Goal: Answer question/provide support

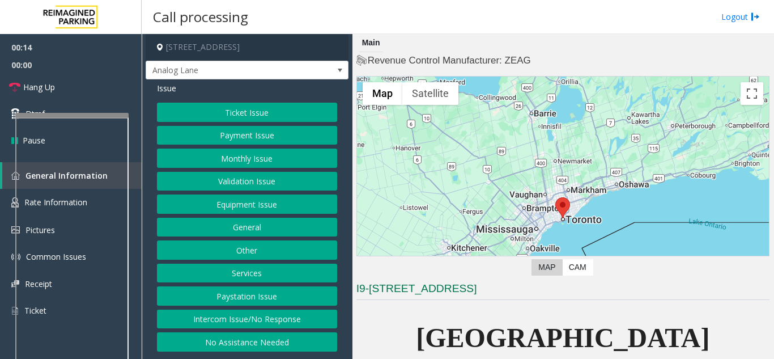
click at [269, 179] on button "Validation Issue" at bounding box center [247, 181] width 180 height 19
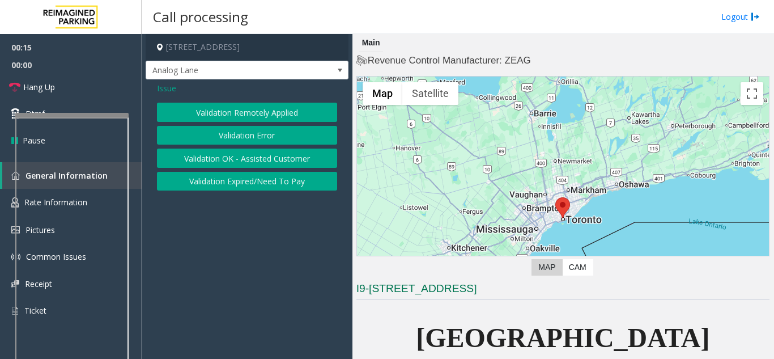
drag, startPoint x: 233, startPoint y: 157, endPoint x: 239, endPoint y: 116, distance: 41.8
click at [239, 116] on div "Validation Remotely Applied Validation Error Validation OK - Assisted Customer …" at bounding box center [247, 147] width 180 height 88
click at [240, 114] on button "Validation Remotely Applied" at bounding box center [247, 112] width 180 height 19
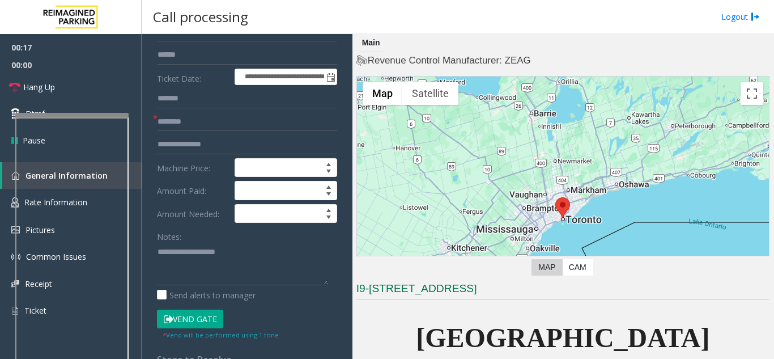
scroll to position [227, 0]
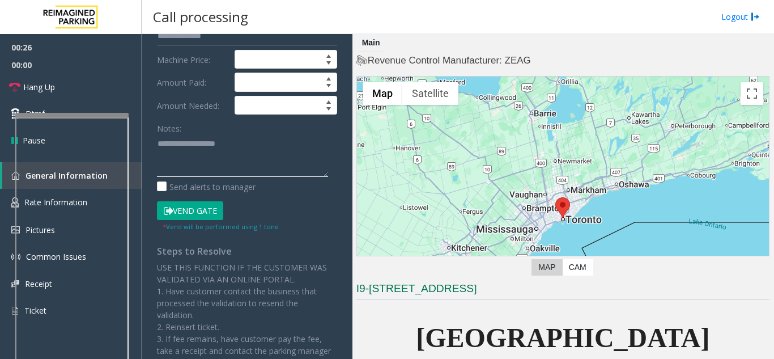
paste textarea "**********"
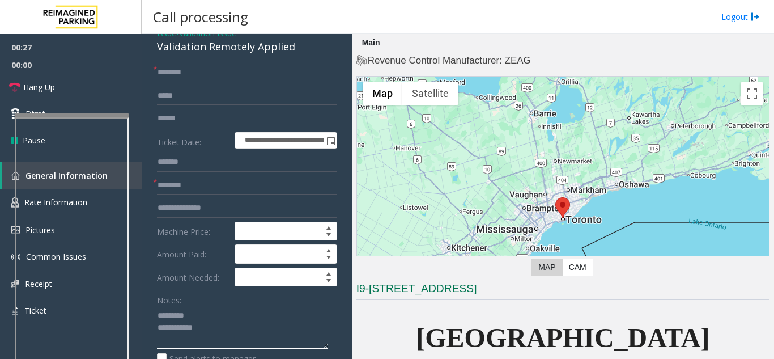
scroll to position [0, 0]
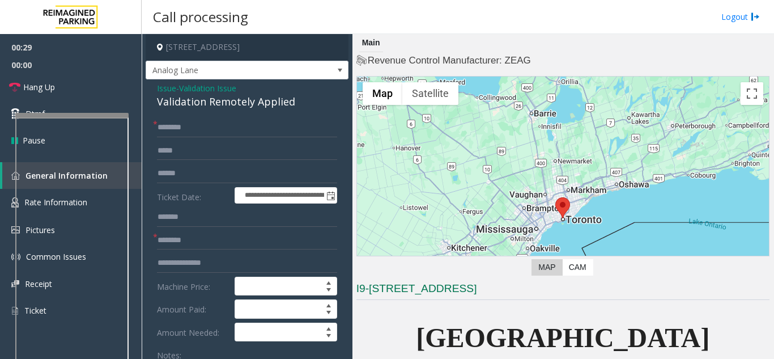
type textarea "**********"
click at [225, 86] on span "Validation Issue" at bounding box center [207, 88] width 57 height 12
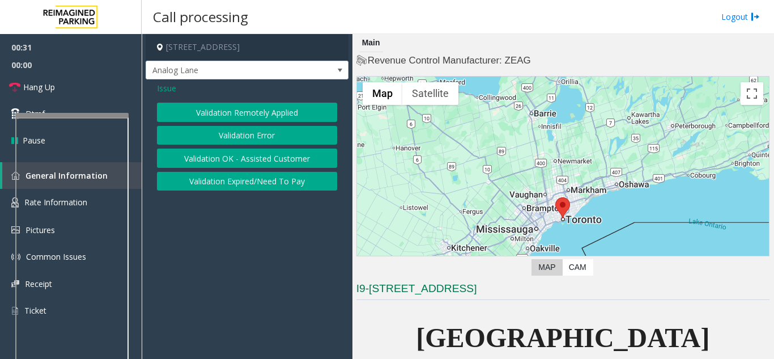
drag, startPoint x: 227, startPoint y: 110, endPoint x: 230, endPoint y: 129, distance: 19.6
click at [230, 129] on div "Validation Remotely Applied Validation Error Validation OK - Assisted Customer …" at bounding box center [247, 147] width 180 height 88
click at [230, 129] on button "Validation Error" at bounding box center [247, 135] width 180 height 19
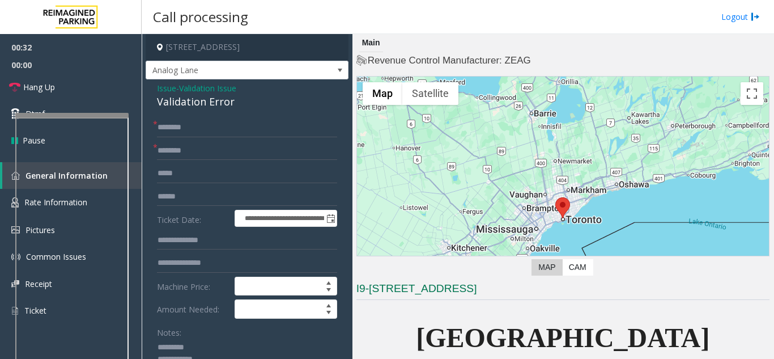
click at [213, 106] on div "Validation Error" at bounding box center [247, 101] width 180 height 15
copy div "Validation Error"
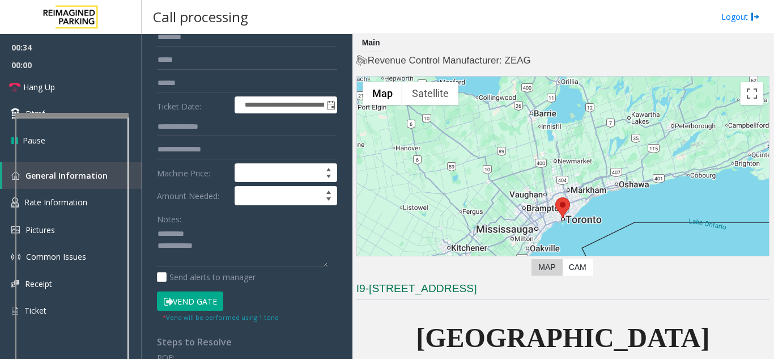
scroll to position [170, 0]
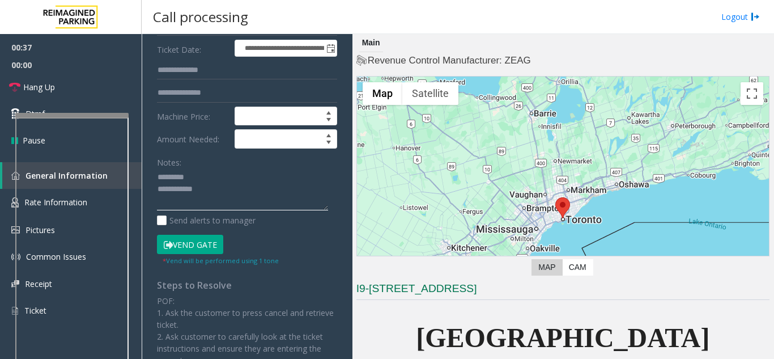
paste textarea "**********"
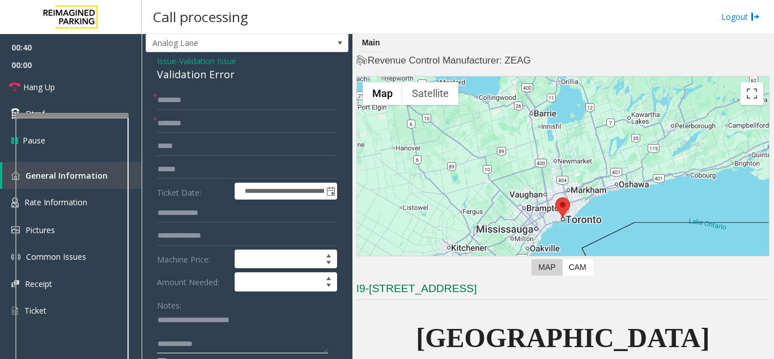
scroll to position [0, 0]
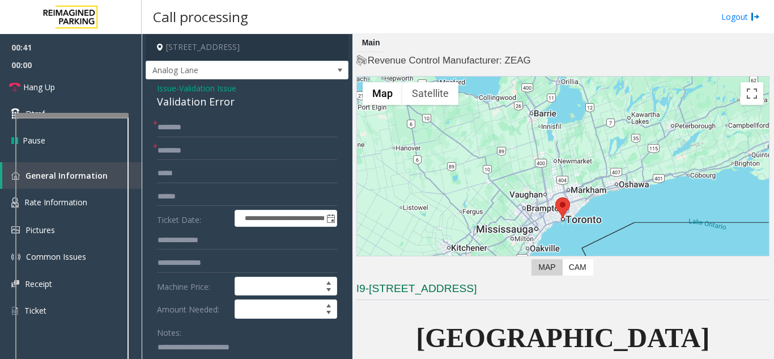
type textarea "**********"
click at [256, 133] on input "text" at bounding box center [247, 127] width 180 height 19
type input "***"
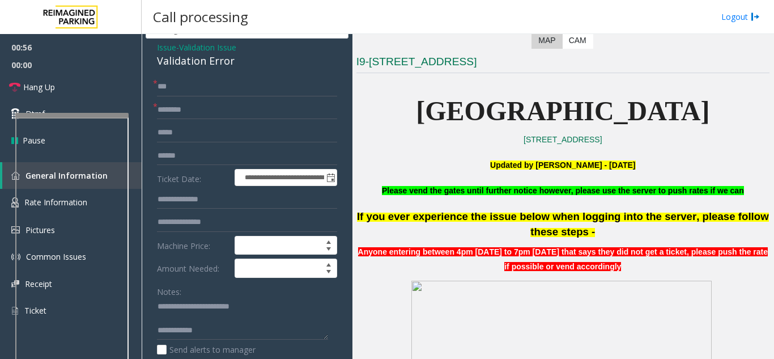
scroll to position [57, 0]
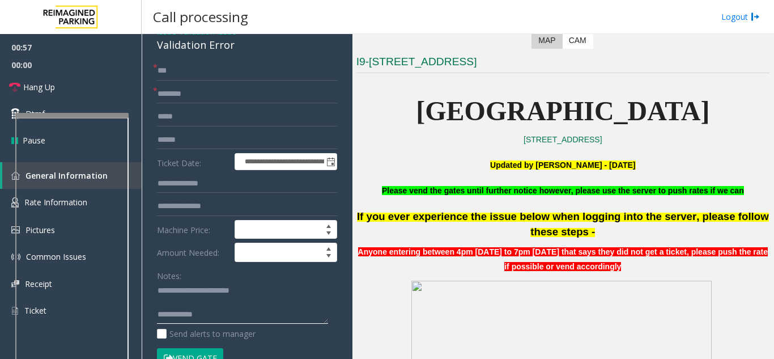
drag, startPoint x: 231, startPoint y: 308, endPoint x: 229, endPoint y: 320, distance: 12.1
paste textarea "**********"
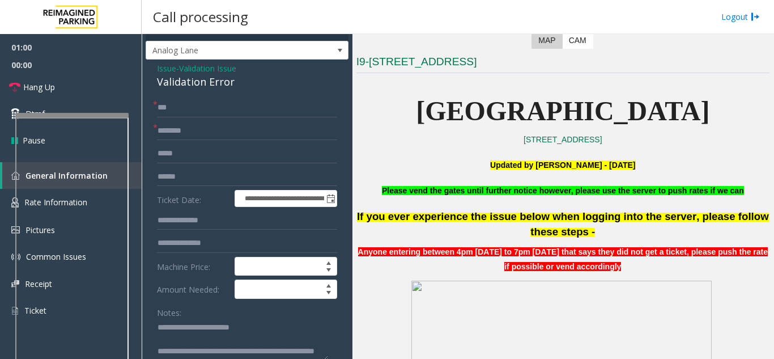
scroll to position [0, 0]
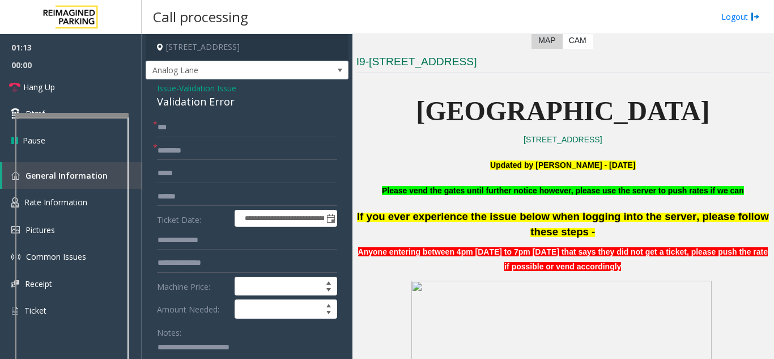
type textarea "**********"
click at [224, 92] on span "Validation Issue" at bounding box center [207, 88] width 57 height 12
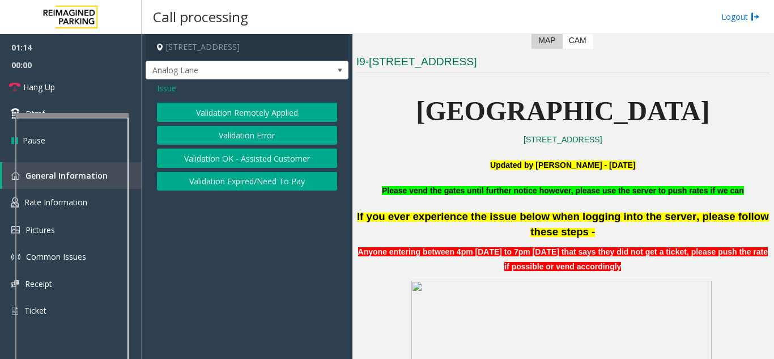
click at [169, 92] on span "Issue" at bounding box center [166, 88] width 19 height 12
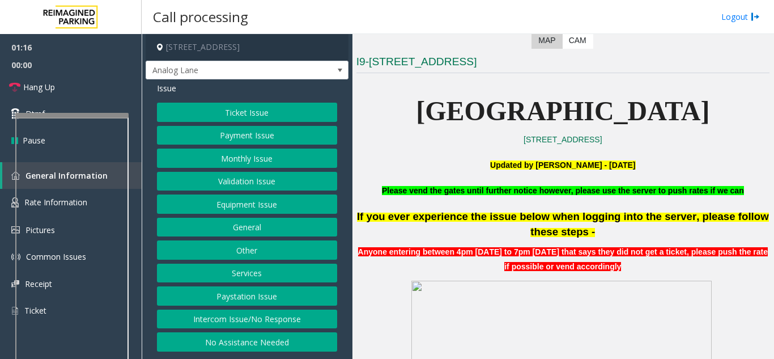
click at [260, 154] on button "Monthly Issue" at bounding box center [247, 158] width 180 height 19
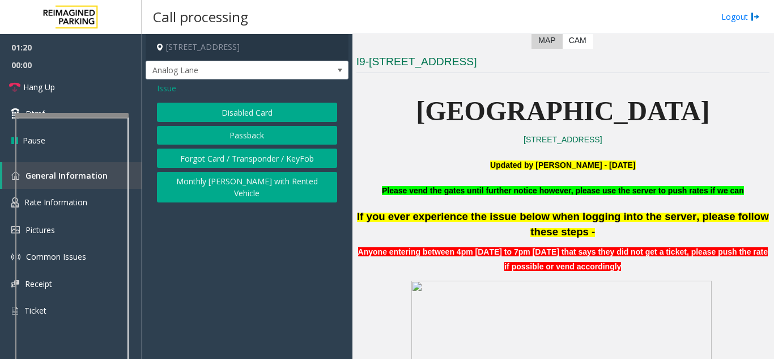
drag, startPoint x: 260, startPoint y: 154, endPoint x: 264, endPoint y: 135, distance: 18.7
click at [261, 143] on div "Disabled Card Passback Forgot Card / Transponder / KeyFob Monthly [PERSON_NAME]…" at bounding box center [247, 153] width 180 height 100
click at [268, 124] on div "Disabled Card Passback Forgot Card / Transponder / KeyFob Monthly [PERSON_NAME]…" at bounding box center [247, 153] width 180 height 100
drag, startPoint x: 273, startPoint y: 120, endPoint x: 286, endPoint y: 147, distance: 30.7
click at [286, 145] on div "Disabled Card Passback Forgot Card / Transponder / KeyFob Monthly [PERSON_NAME]…" at bounding box center [247, 153] width 180 height 100
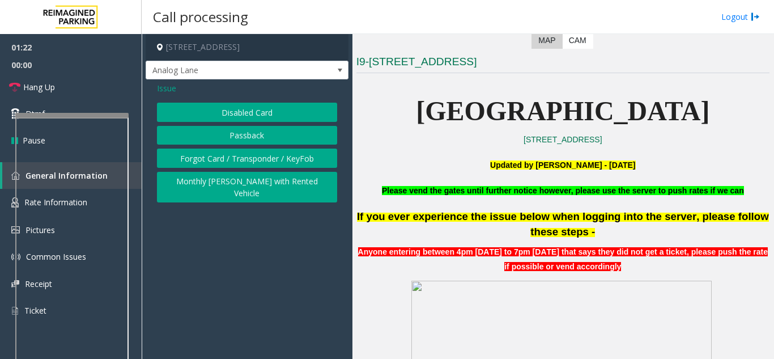
click at [279, 155] on button "Forgot Card / Transponder / KeyFob" at bounding box center [247, 158] width 180 height 19
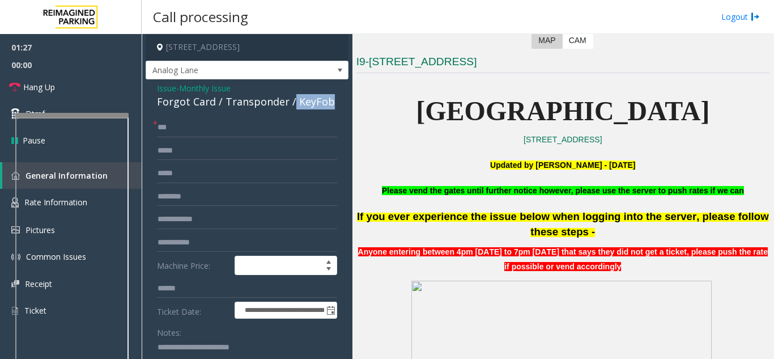
drag, startPoint x: 290, startPoint y: 98, endPoint x: 326, endPoint y: 100, distance: 35.7
click at [326, 100] on div "Forgot Card / Transponder / KeyFob" at bounding box center [247, 101] width 180 height 15
copy div "KeyFob"
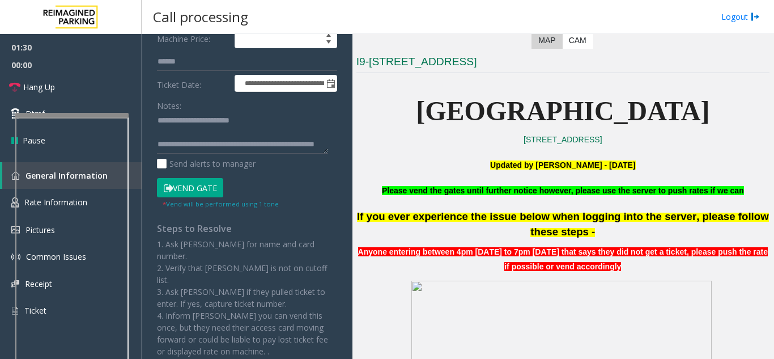
scroll to position [12, 0]
click at [244, 147] on textarea at bounding box center [242, 133] width 171 height 43
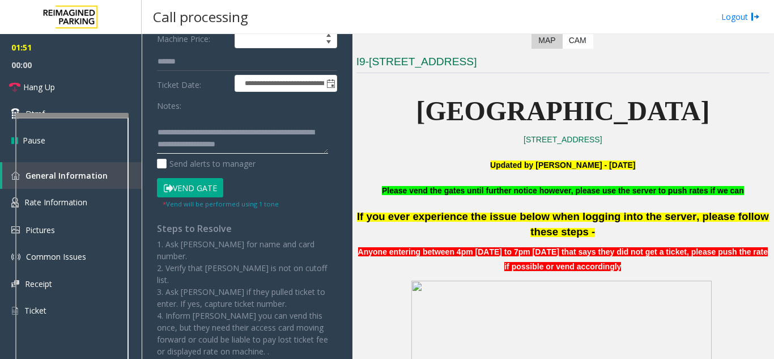
type textarea "**********"
click at [206, 188] on button "Vend Gate" at bounding box center [190, 187] width 66 height 19
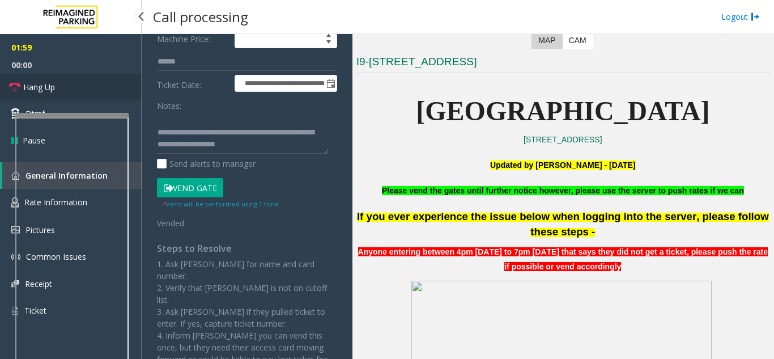
click at [67, 78] on link "Hang Up" at bounding box center [71, 87] width 142 height 27
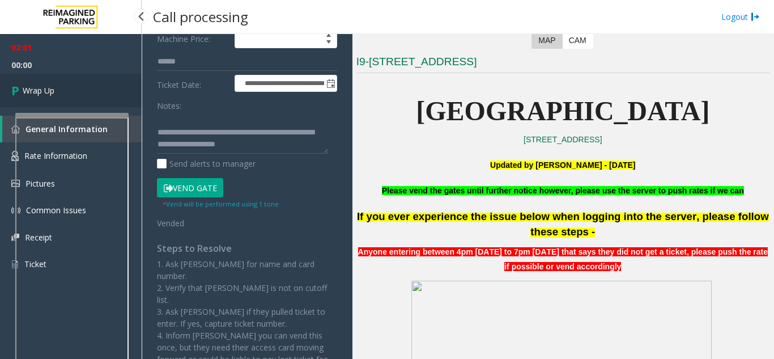
click at [65, 91] on link "Wrap Up" at bounding box center [71, 90] width 142 height 33
